Goal: Transaction & Acquisition: Obtain resource

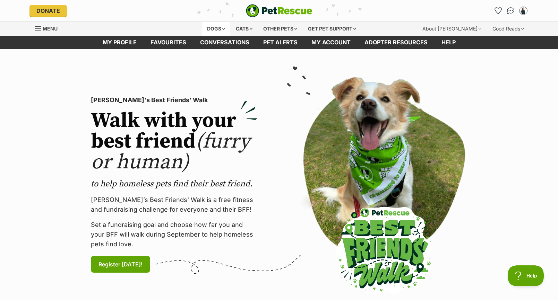
click at [209, 28] on div "Dogs" at bounding box center [216, 29] width 28 height 14
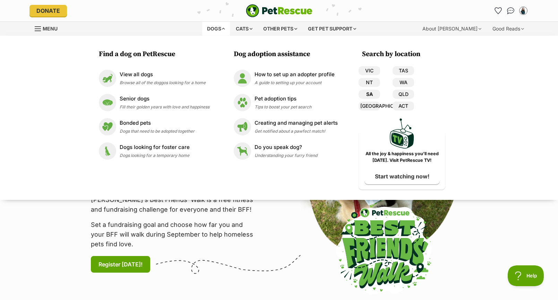
click at [370, 97] on link "SA" at bounding box center [370, 94] width 22 height 9
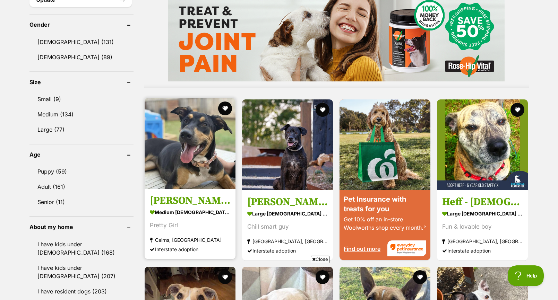
scroll to position [590, 0]
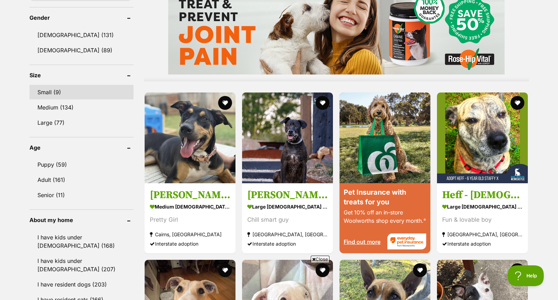
click at [63, 94] on link "Small (9)" at bounding box center [81, 92] width 104 height 15
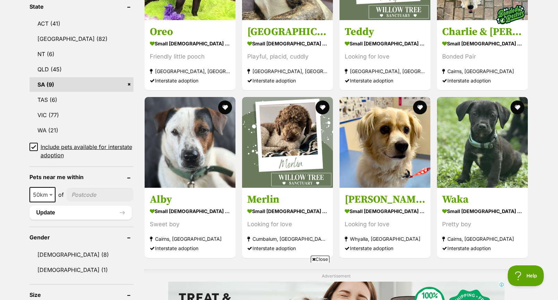
scroll to position [347, 0]
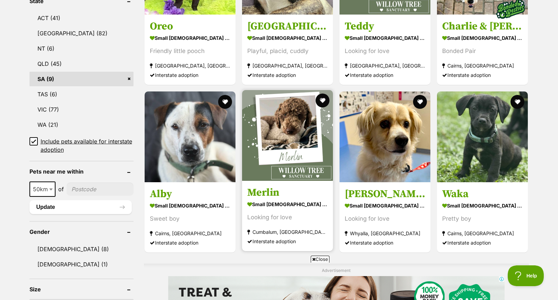
click at [298, 130] on img at bounding box center [287, 135] width 91 height 91
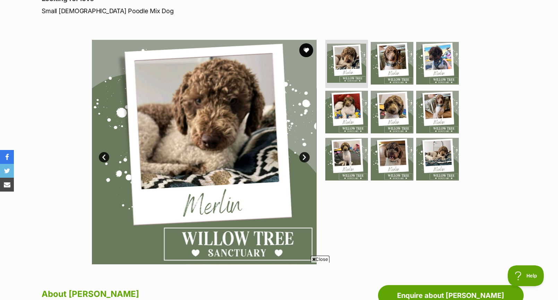
scroll to position [104, 0]
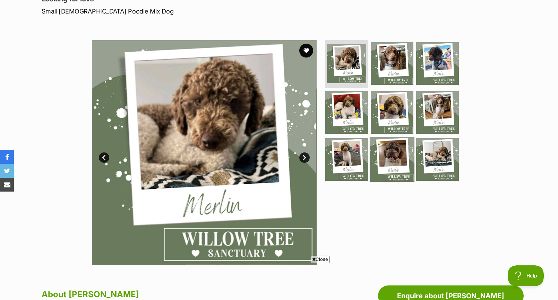
click at [393, 153] on img at bounding box center [392, 159] width 45 height 45
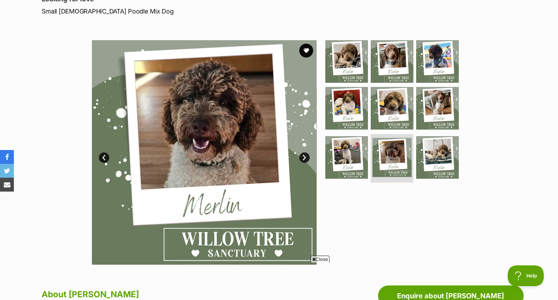
click at [297, 155] on img at bounding box center [204, 152] width 225 height 225
click at [306, 154] on link "Next" at bounding box center [304, 158] width 10 height 10
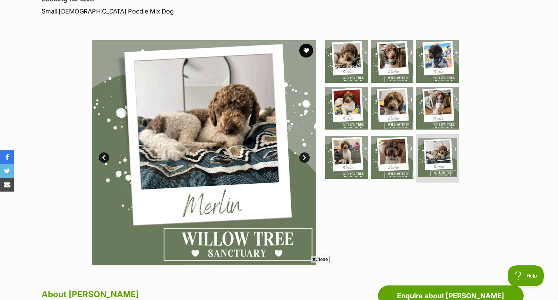
click at [306, 154] on link "Next" at bounding box center [304, 158] width 10 height 10
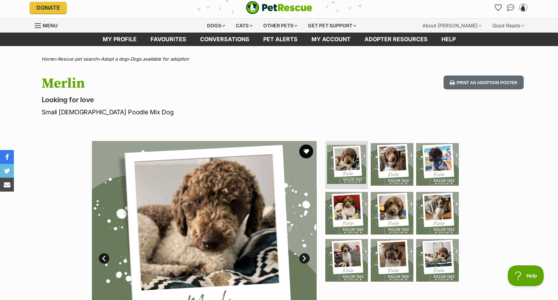
scroll to position [0, 0]
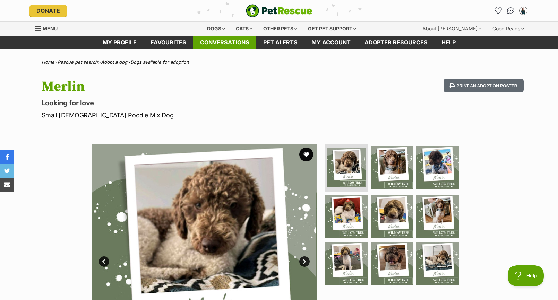
click at [250, 44] on link "Conversations" at bounding box center [224, 43] width 63 height 14
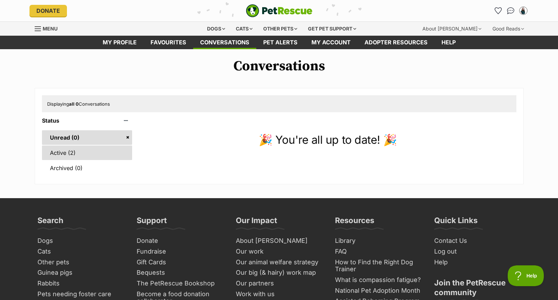
click at [79, 155] on link "Active (2)" at bounding box center [87, 153] width 91 height 15
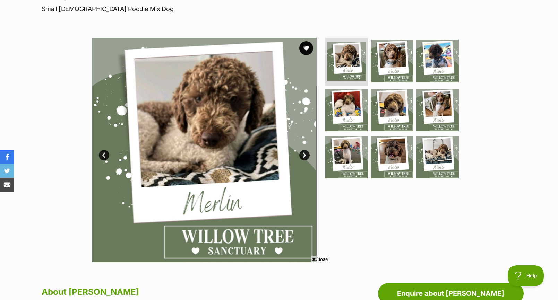
scroll to position [104, 0]
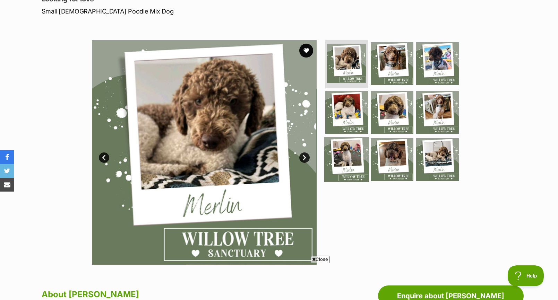
click at [349, 154] on img at bounding box center [346, 159] width 45 height 45
